Goal: Contribute content

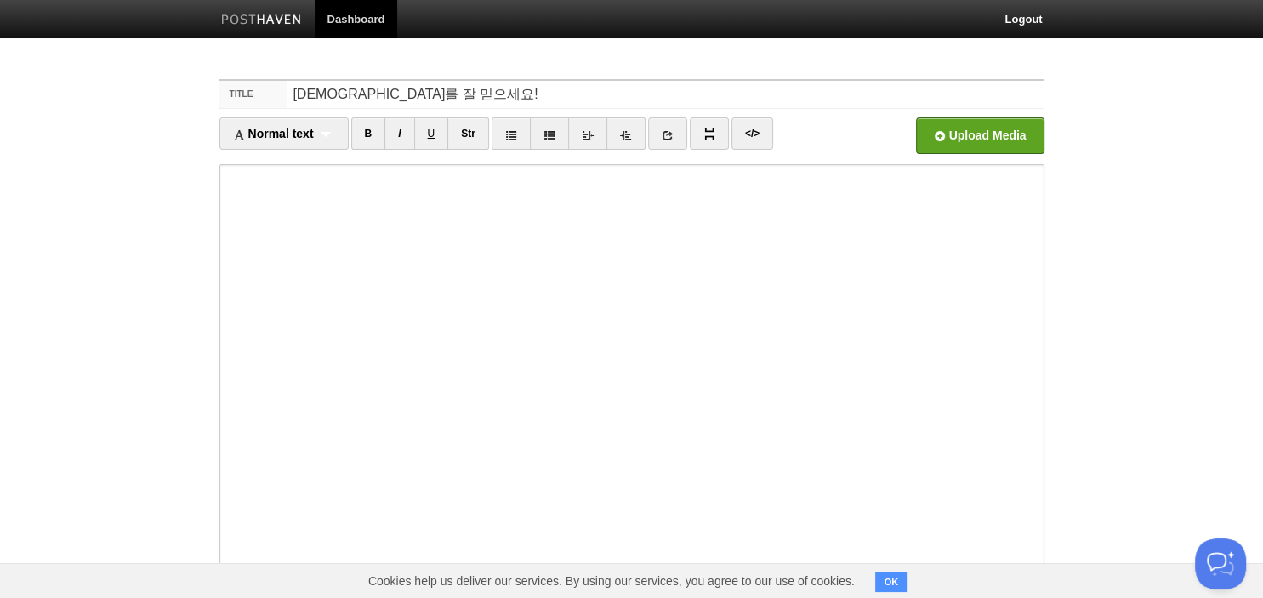
scroll to position [117, 0]
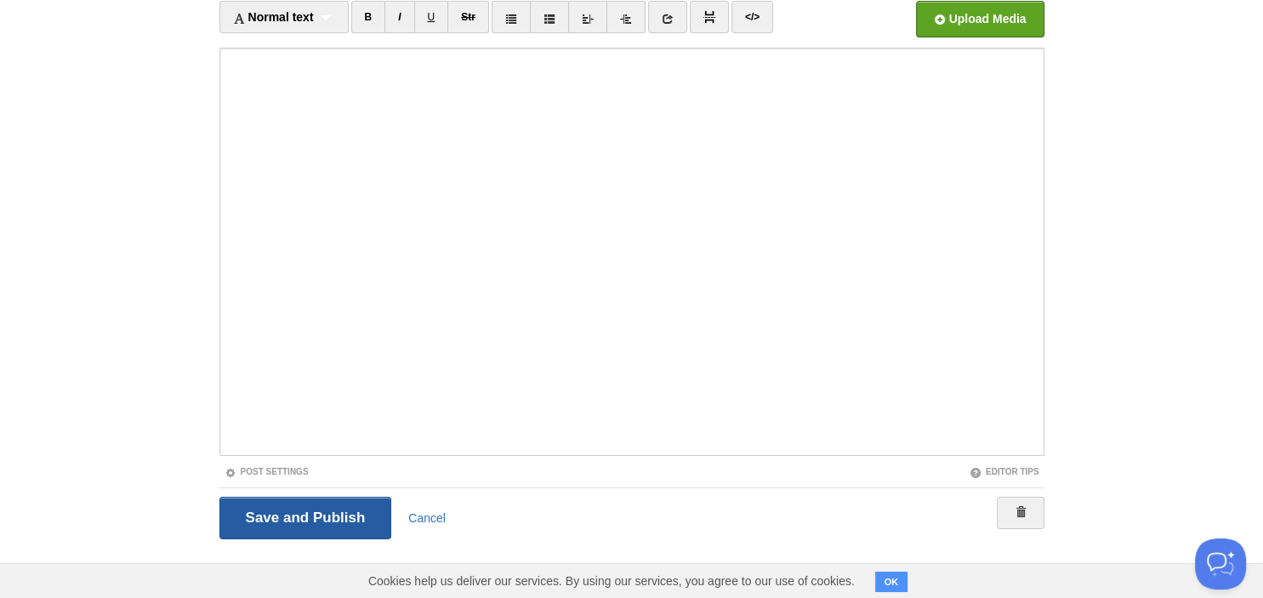
click at [318, 516] on input "Save and Publish" at bounding box center [306, 518] width 173 height 43
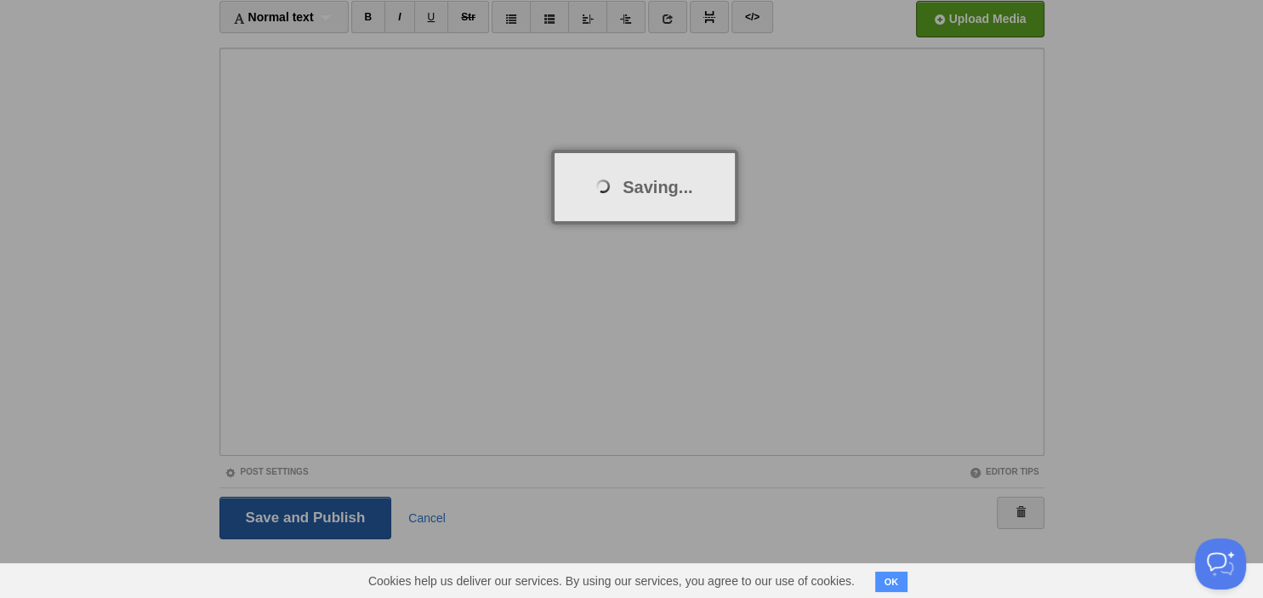
scroll to position [64, 0]
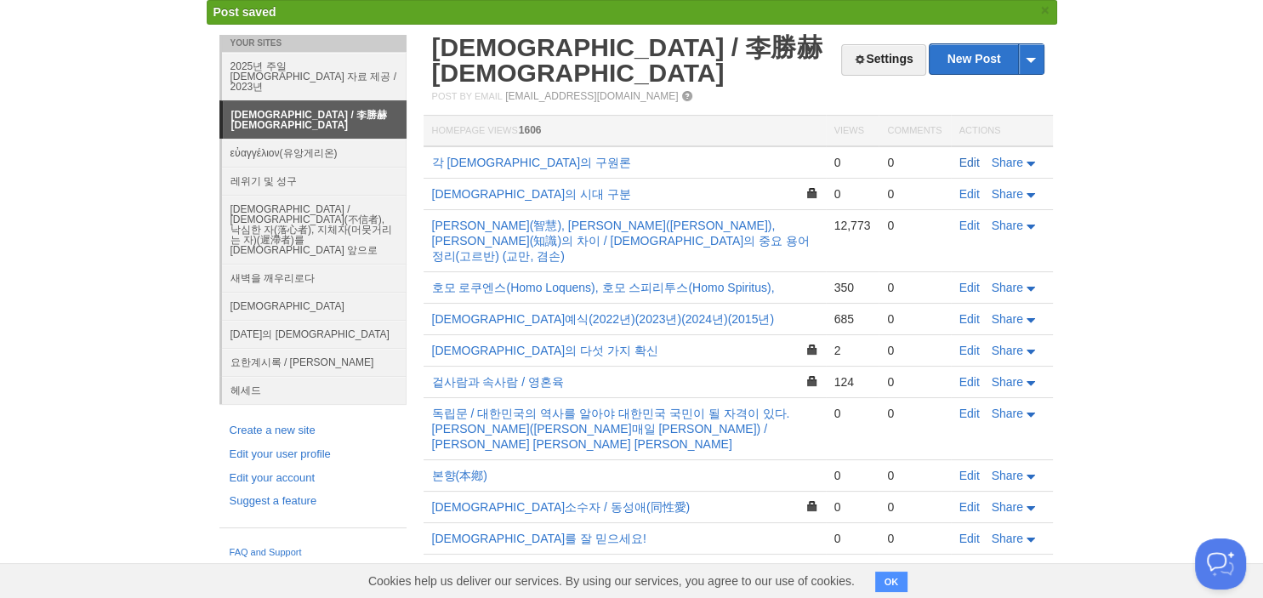
click at [971, 156] on link "Edit" at bounding box center [970, 163] width 20 height 14
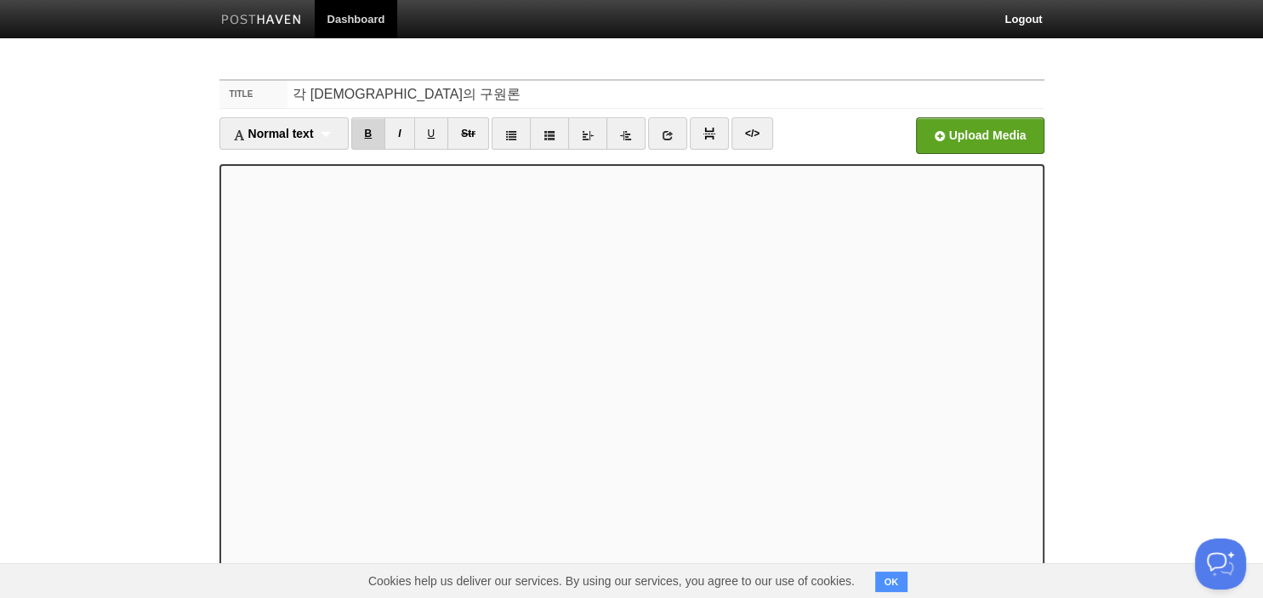
click at [385, 135] on link "B" at bounding box center [368, 133] width 35 height 32
click at [330, 135] on div "Normal text Normal text Heading 1 Heading 2 Heading 3" at bounding box center [284, 133] width 129 height 32
click at [286, 181] on link "Heading 1" at bounding box center [284, 189] width 128 height 26
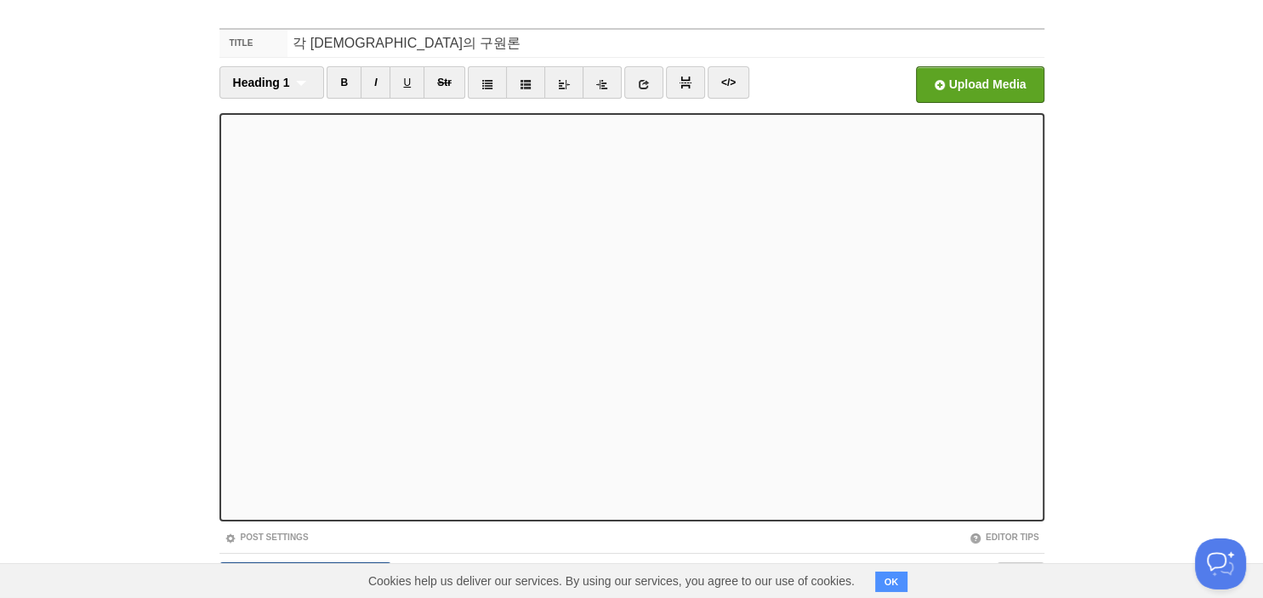
scroll to position [95, 0]
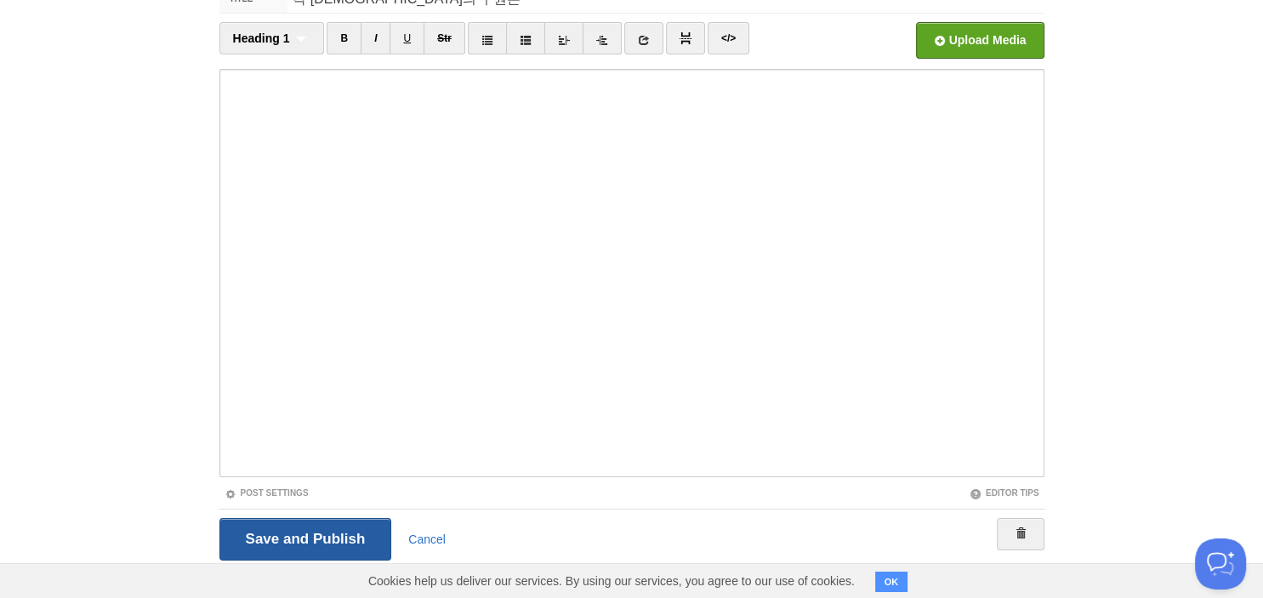
click at [296, 545] on input "Save and Publish" at bounding box center [306, 539] width 173 height 43
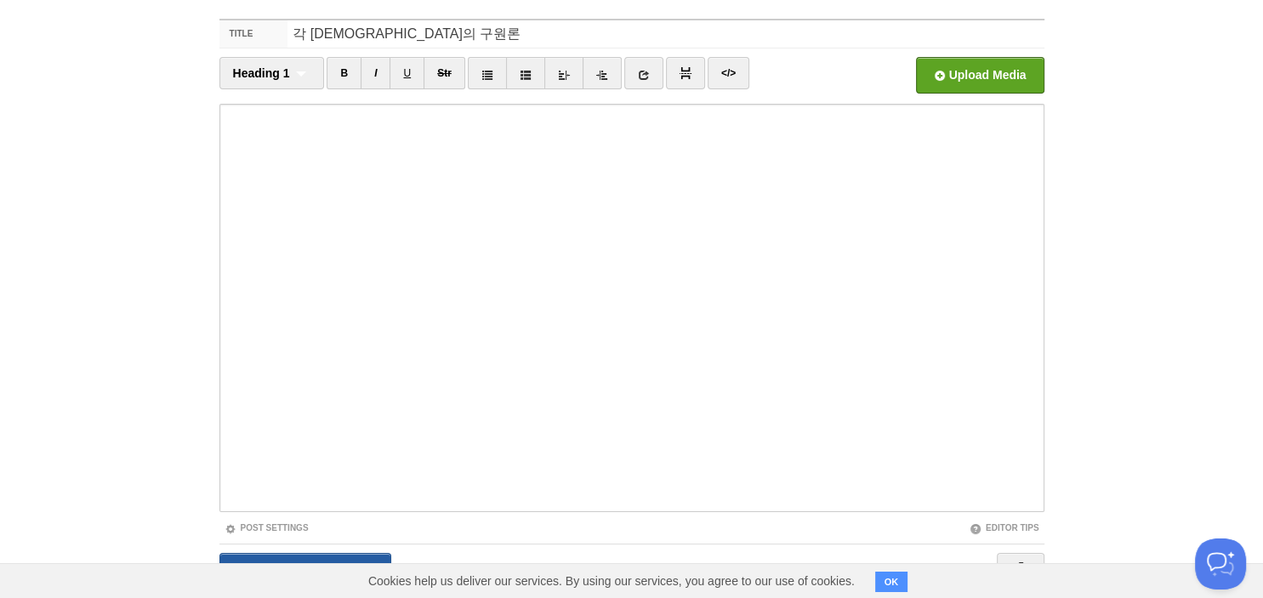
scroll to position [64, 0]
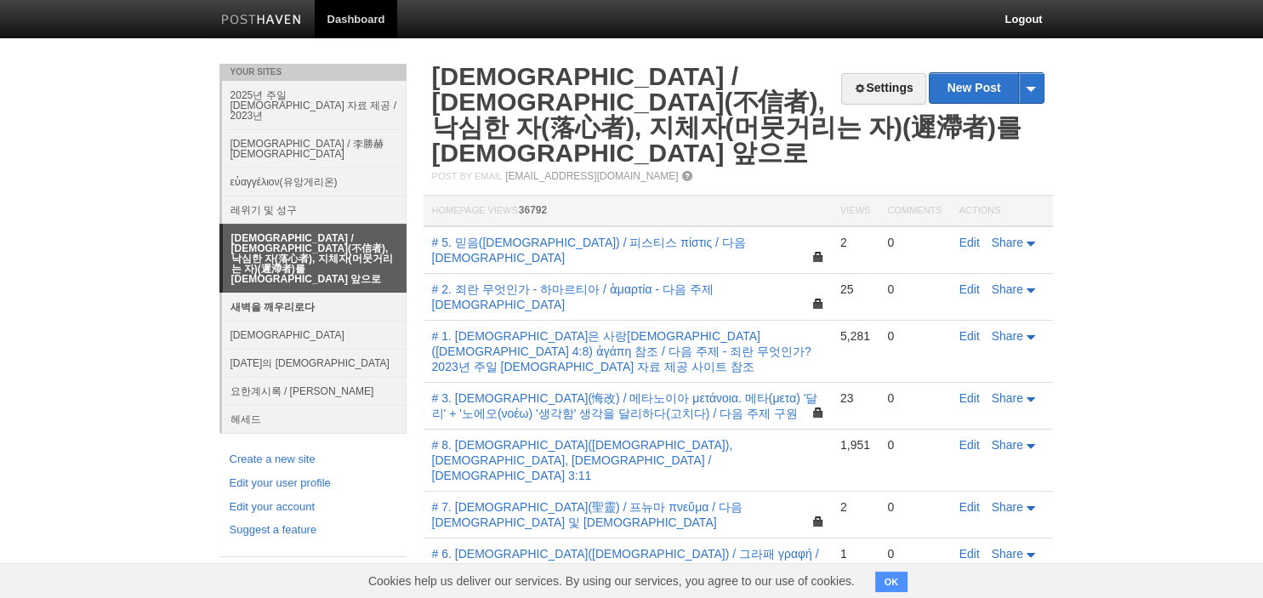
click at [285, 293] on link "새벽을 깨우리로다" at bounding box center [314, 307] width 185 height 28
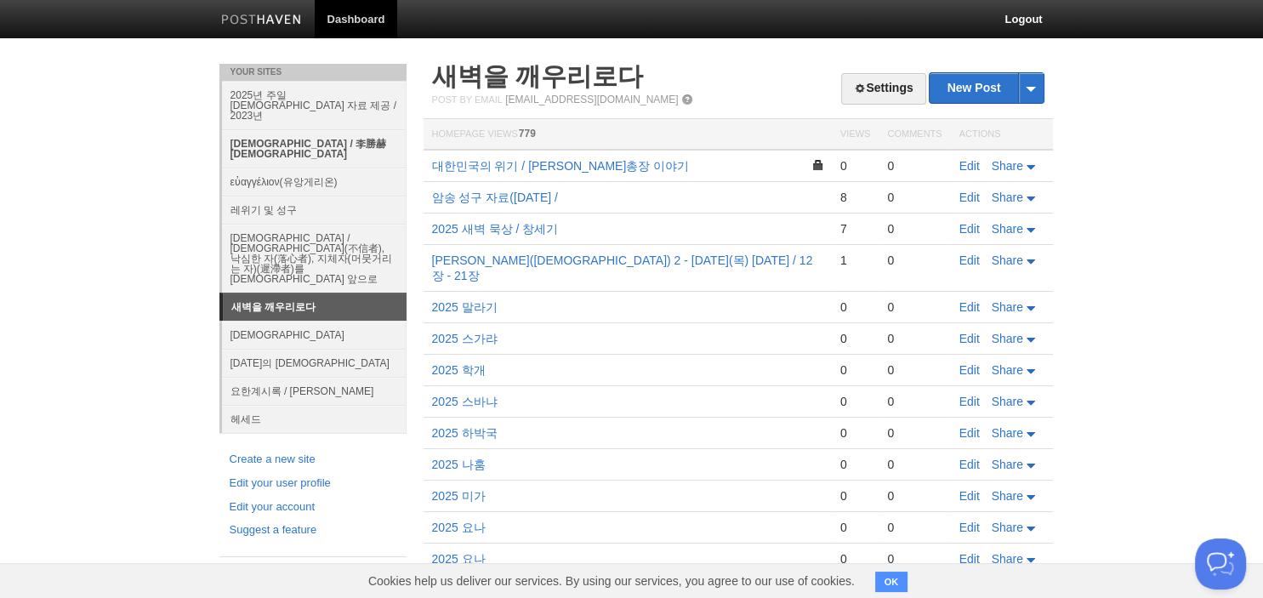
click at [335, 129] on link "[DEMOGRAPHIC_DATA] / 李勝赫[DEMOGRAPHIC_DATA]" at bounding box center [314, 148] width 185 height 38
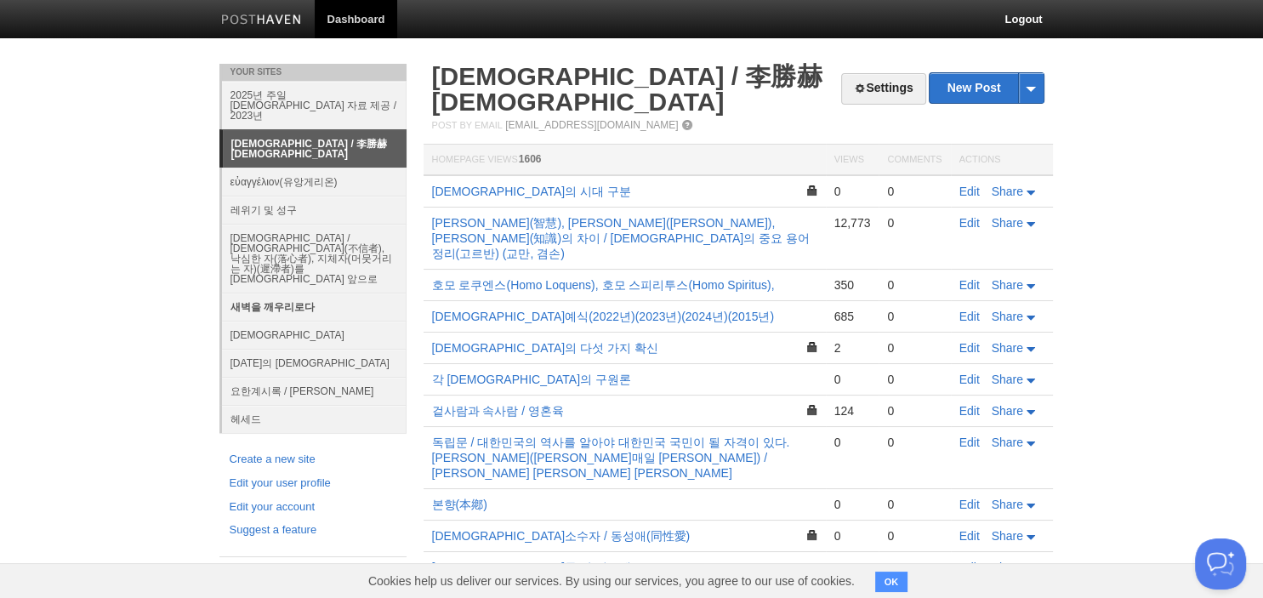
click at [271, 293] on link "새벽을 깨우리로다" at bounding box center [314, 307] width 185 height 28
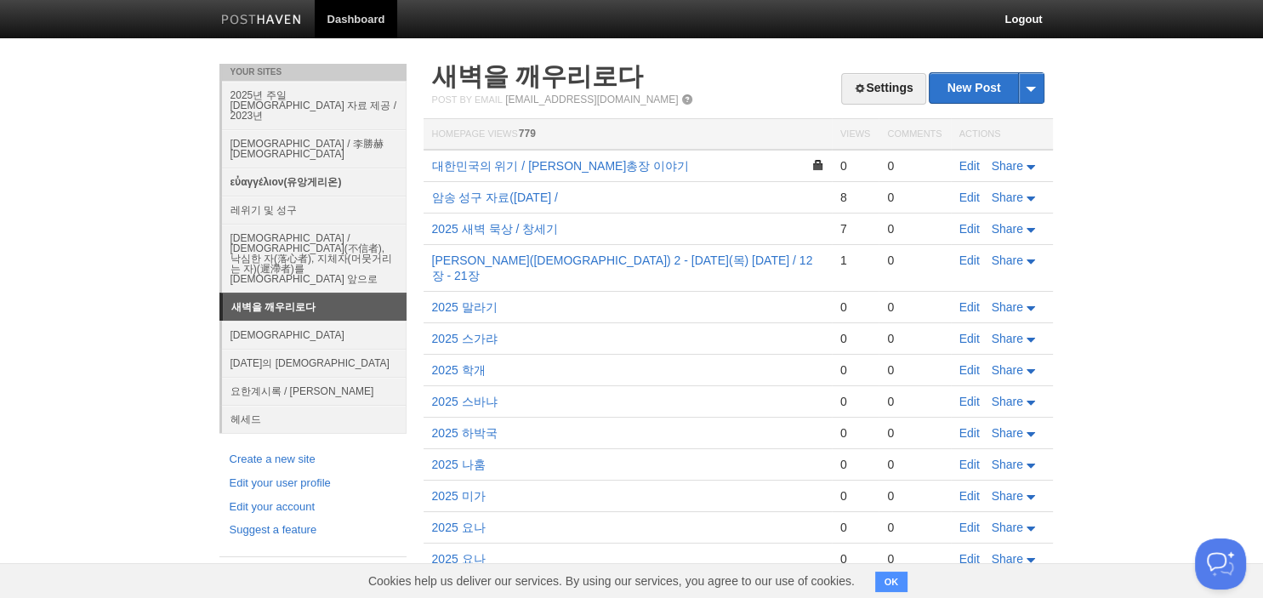
click at [288, 168] on link "εὐαγγέλιον(유앙게리온)" at bounding box center [314, 182] width 185 height 28
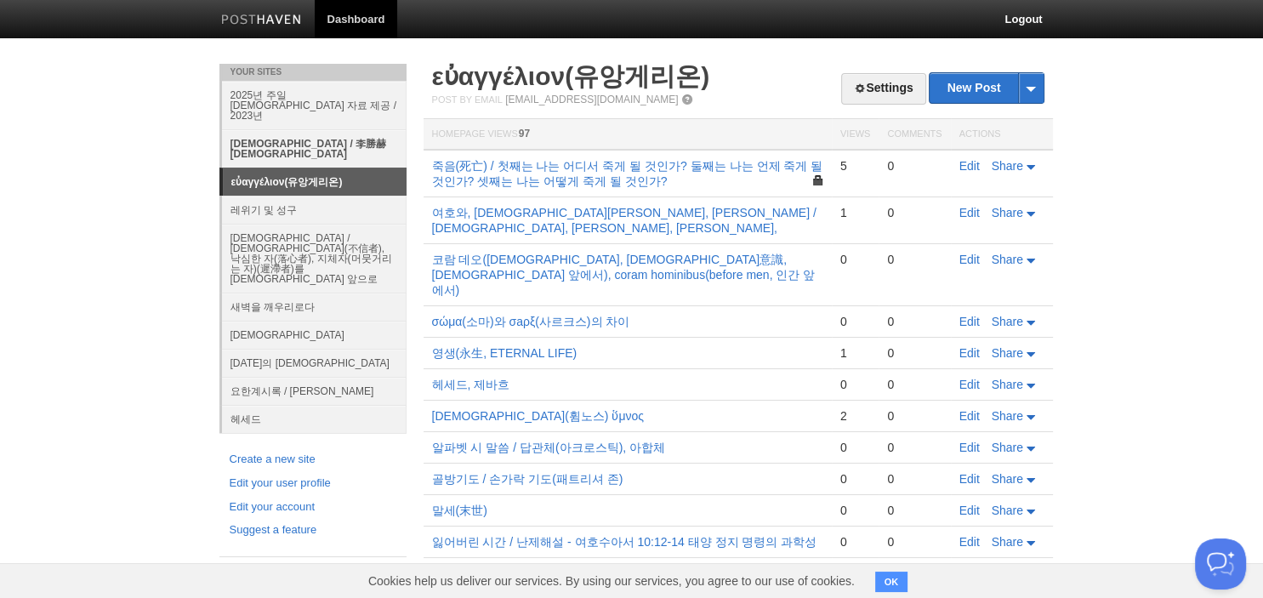
click at [320, 129] on link "[DEMOGRAPHIC_DATA] / 李勝赫[DEMOGRAPHIC_DATA]" at bounding box center [314, 148] width 185 height 38
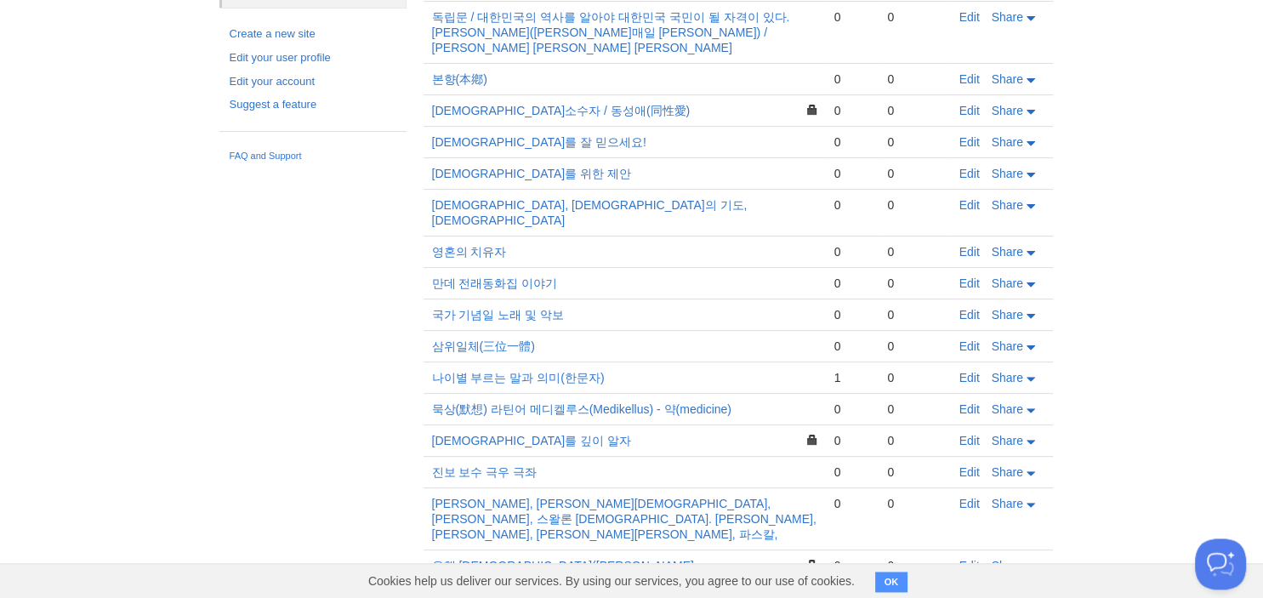
scroll to position [474, 0]
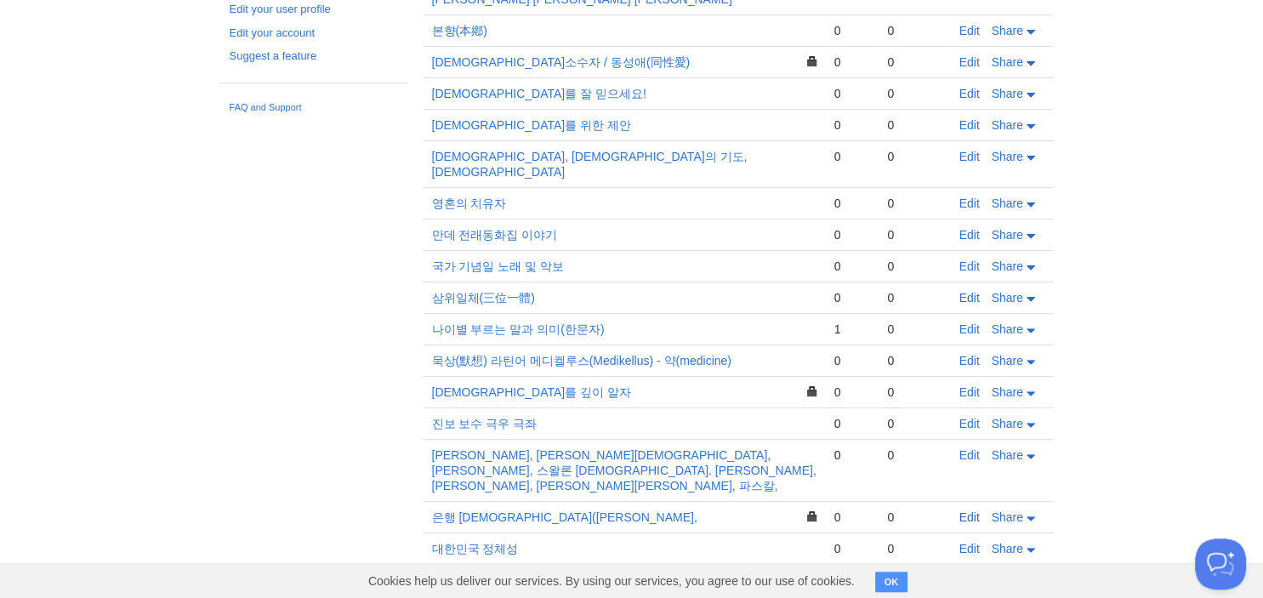
click at [978, 510] on link "Edit" at bounding box center [970, 517] width 20 height 14
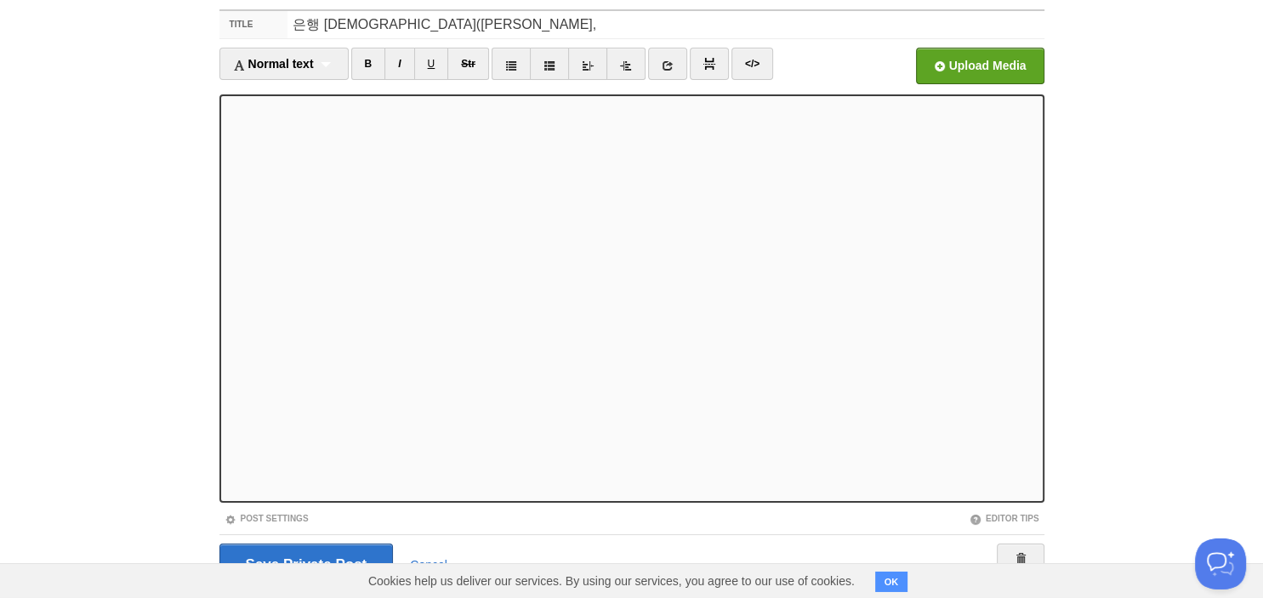
scroll to position [117, 0]
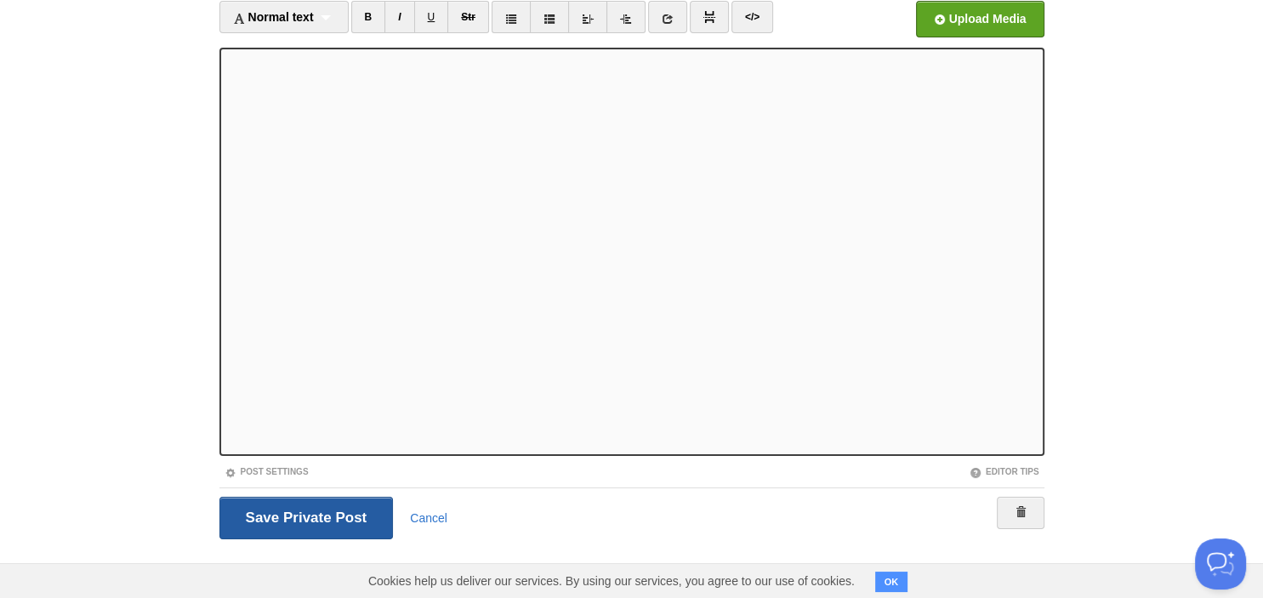
click at [312, 516] on input "Save and Publish" at bounding box center [307, 518] width 174 height 43
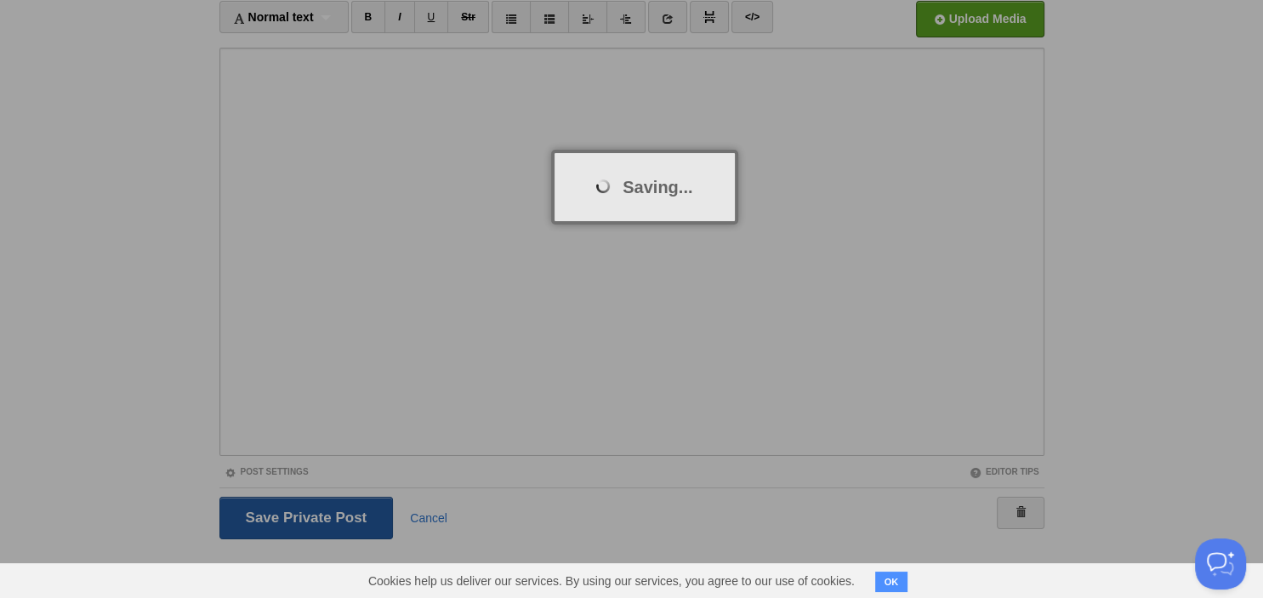
scroll to position [64, 0]
